Goal: Task Accomplishment & Management: Manage account settings

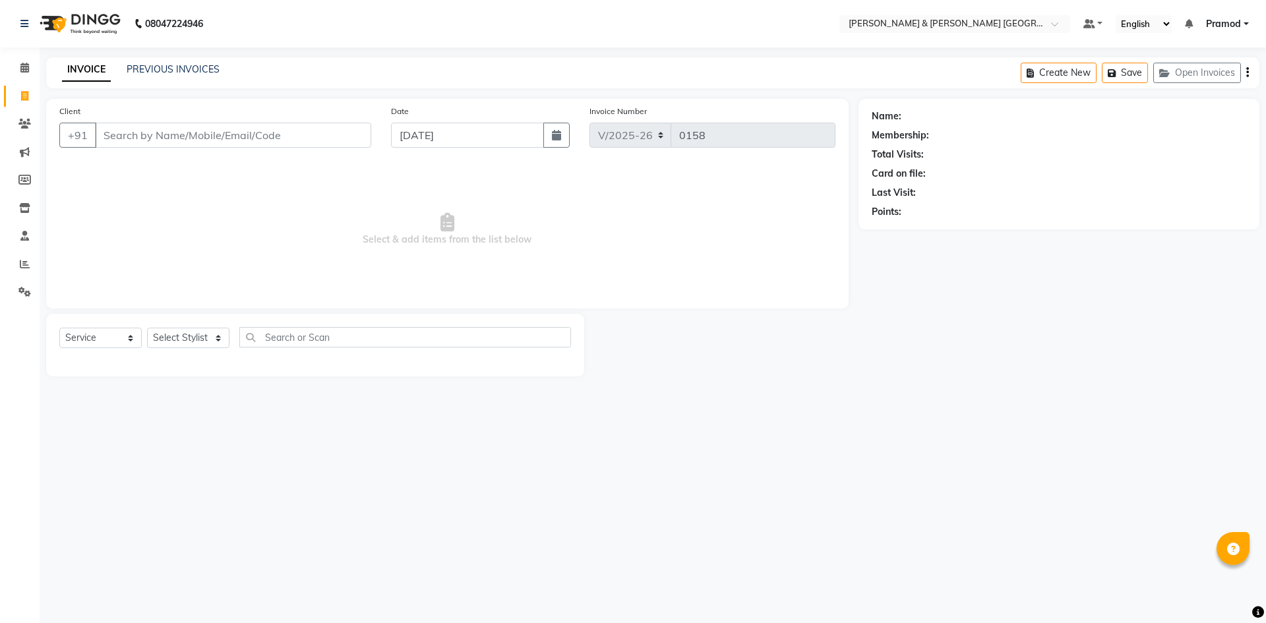
select select "8717"
select select "service"
click at [1228, 22] on span "Pramod" at bounding box center [1223, 24] width 35 height 14
click at [1190, 98] on link "Sign out" at bounding box center [1181, 90] width 121 height 20
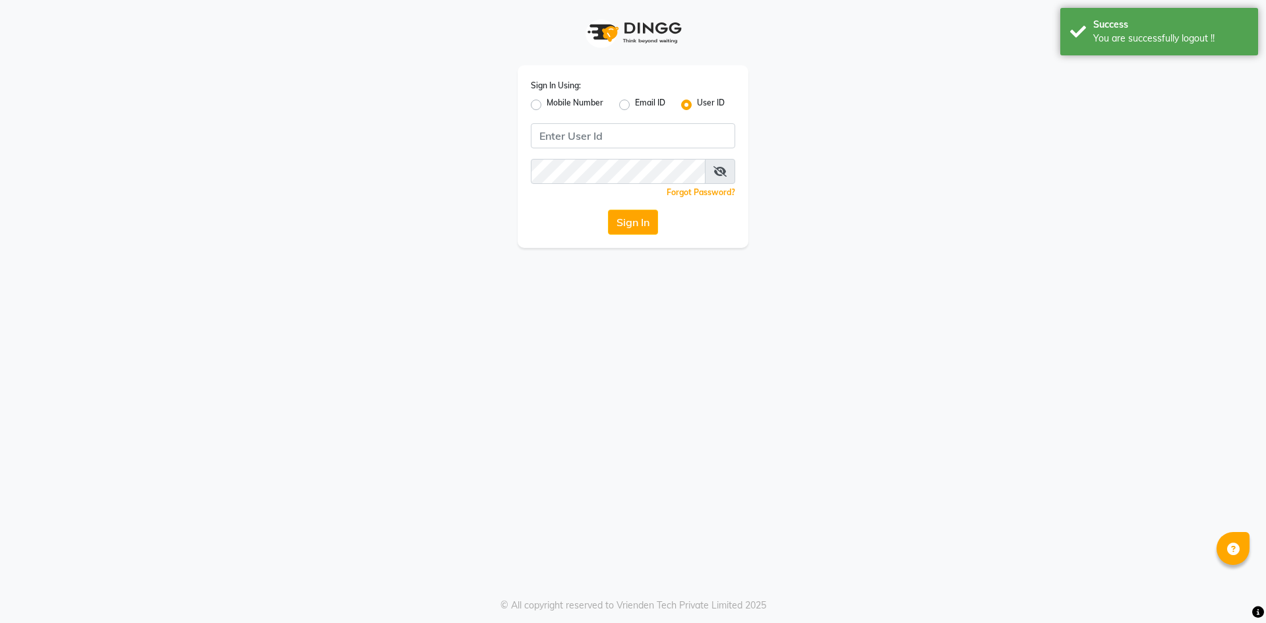
click at [547, 108] on label "Mobile Number" at bounding box center [575, 105] width 57 height 16
click at [547, 106] on input "Mobile Number" at bounding box center [551, 101] width 9 height 9
radio input "true"
radio input "false"
drag, startPoint x: 597, startPoint y: 134, endPoint x: 656, endPoint y: 148, distance: 60.3
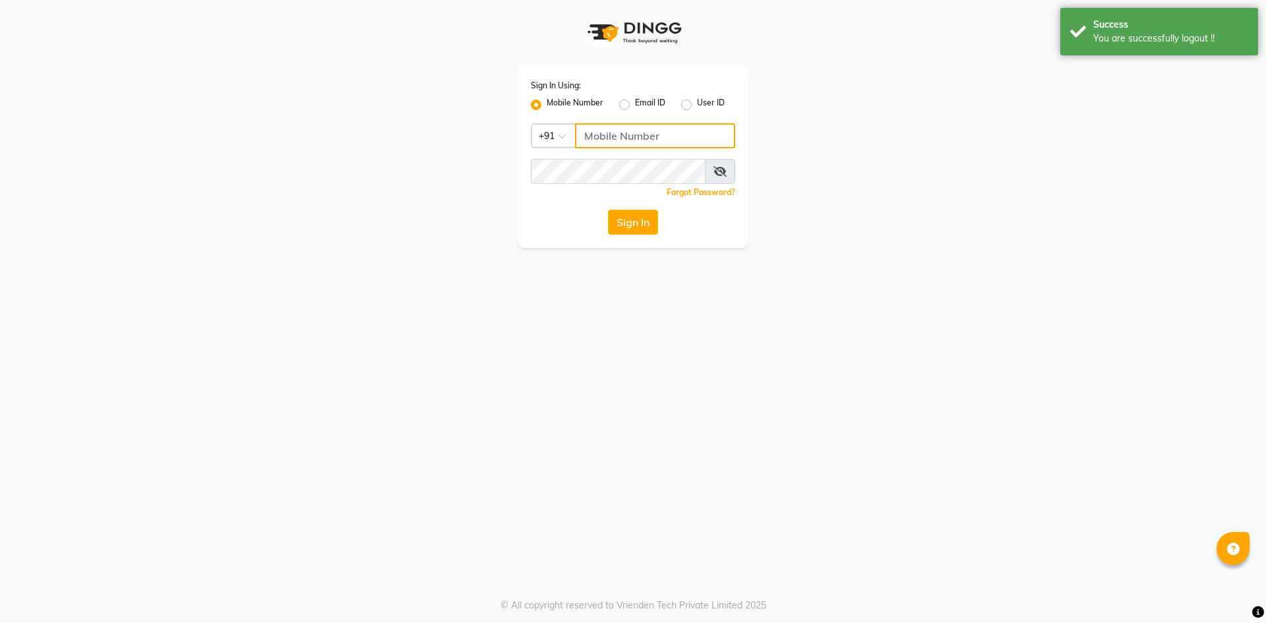
click at [597, 134] on input "Username" at bounding box center [655, 135] width 160 height 25
type input "9063601188"
click at [636, 230] on button "Sign In" at bounding box center [633, 222] width 50 height 25
